Goal: Information Seeking & Learning: Learn about a topic

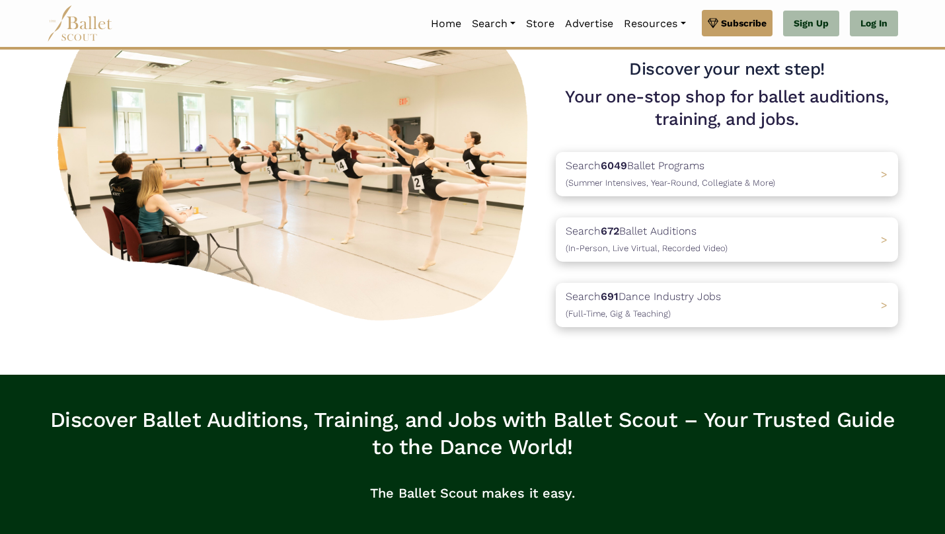
scroll to position [46, 0]
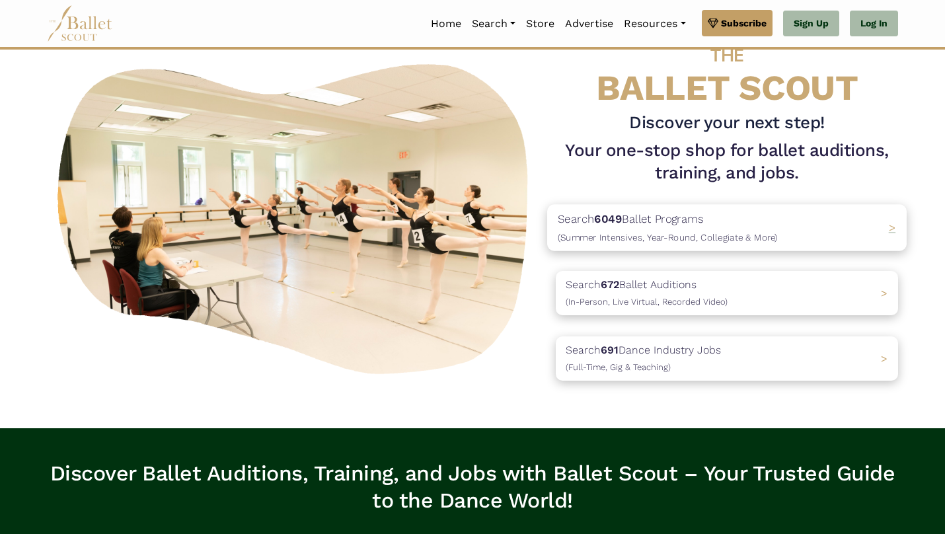
click at [658, 224] on p "Search 6049 Ballet Programs (Summer Intensives, Year-Round, Collegiate & More)" at bounding box center [668, 227] width 220 height 36
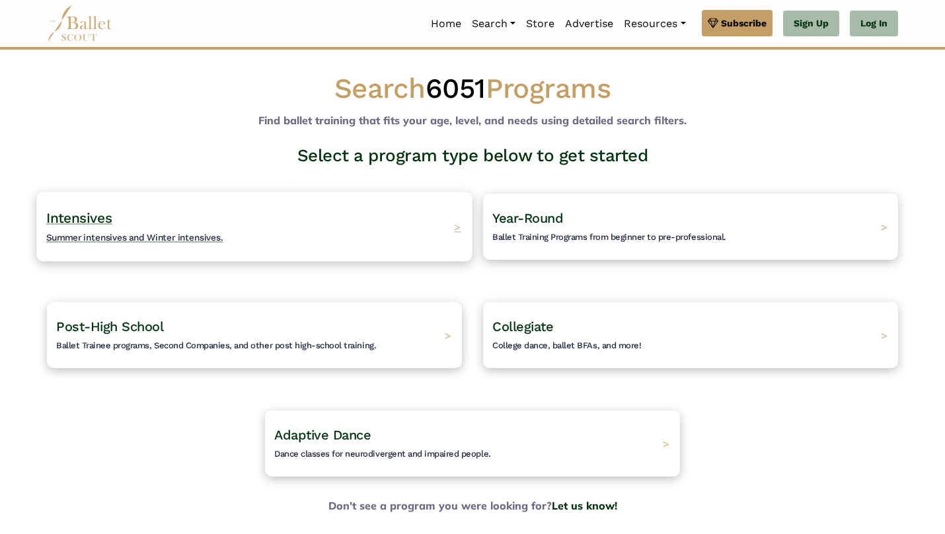
click at [343, 231] on div "Intensives Summer intensives and Winter intensives. >" at bounding box center [253, 226] width 435 height 69
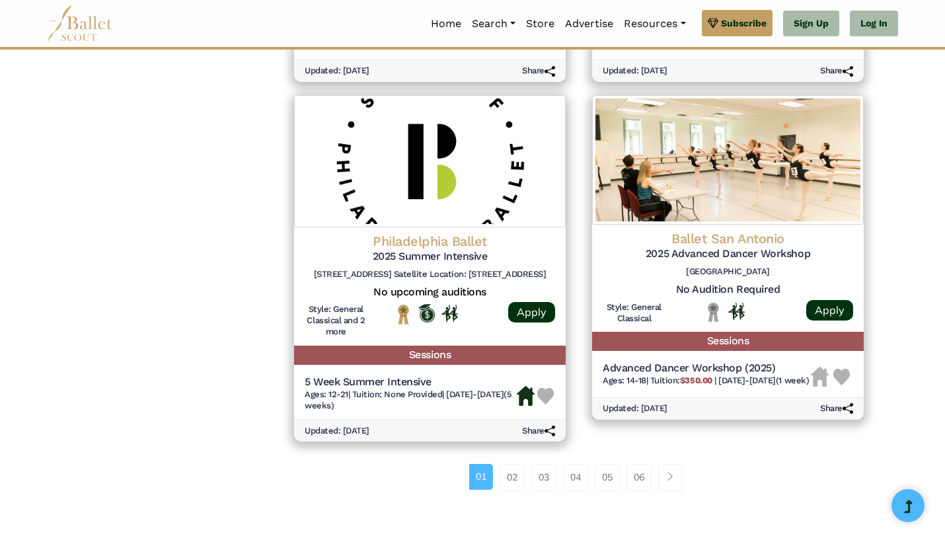
scroll to position [1741, 0]
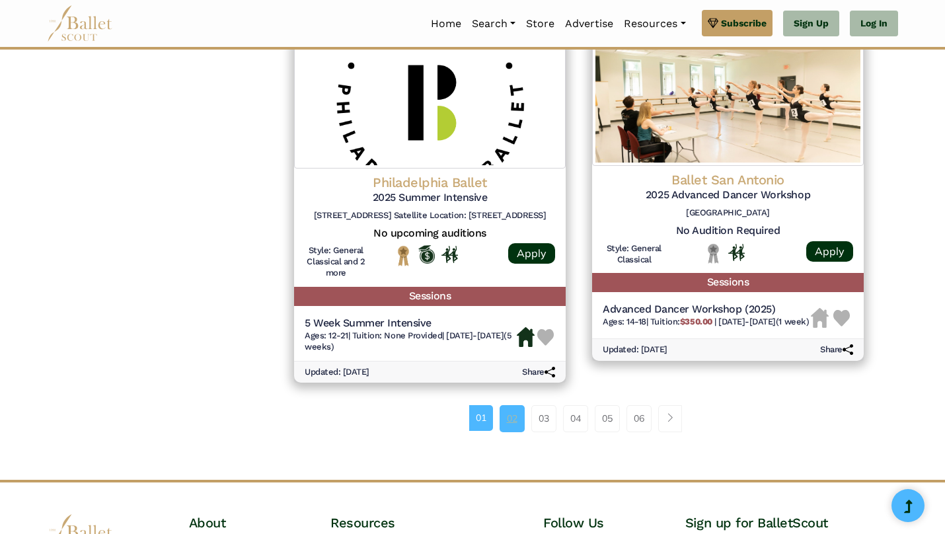
click at [511, 423] on link "02" at bounding box center [512, 418] width 25 height 26
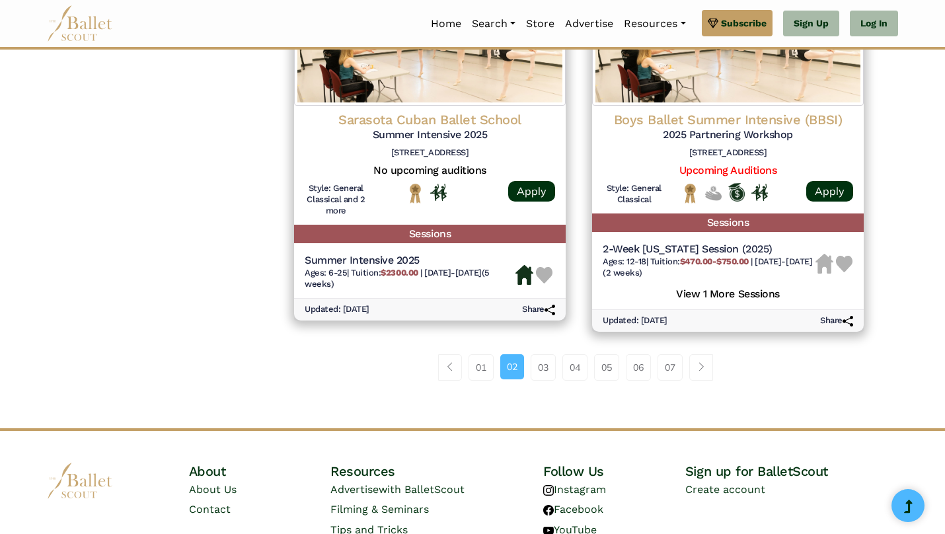
scroll to position [1866, 0]
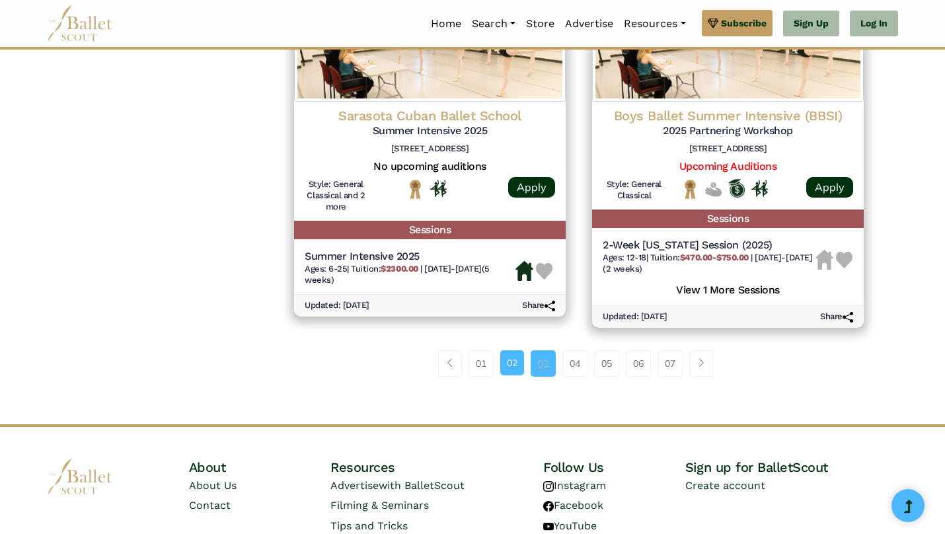
click at [545, 365] on link "03" at bounding box center [543, 363] width 25 height 26
